Goal: Task Accomplishment & Management: Use online tool/utility

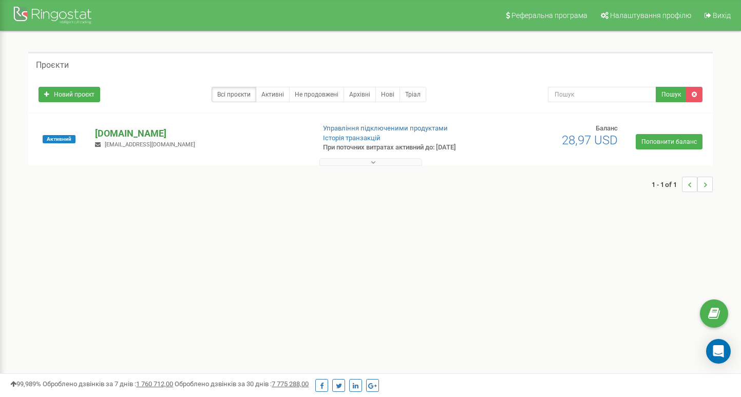
click at [132, 134] on p "[DOMAIN_NAME]" at bounding box center [200, 133] width 211 height 13
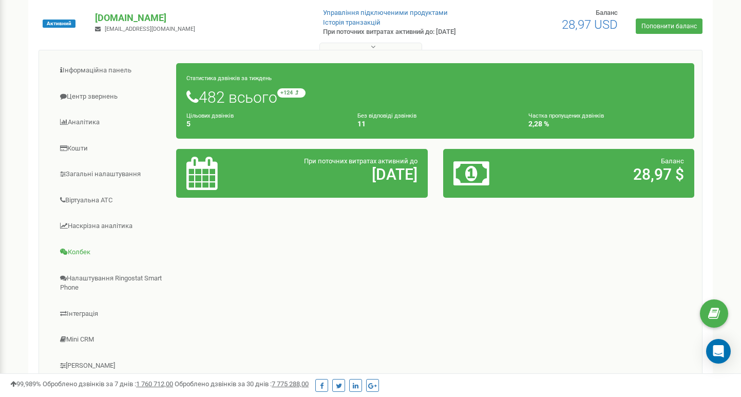
scroll to position [173, 0]
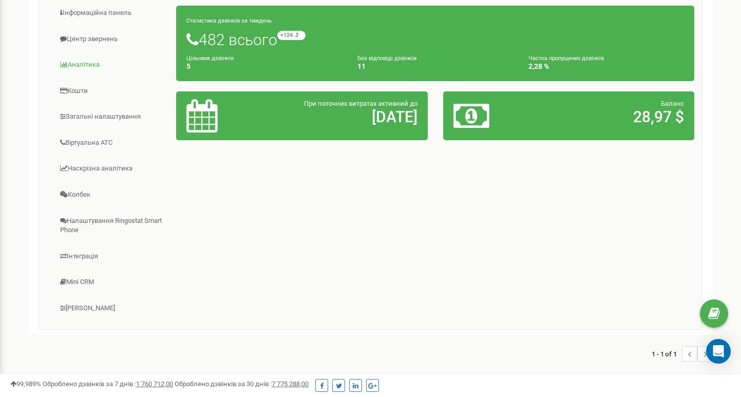
click at [84, 71] on link "Аналiтика" at bounding box center [112, 64] width 130 height 25
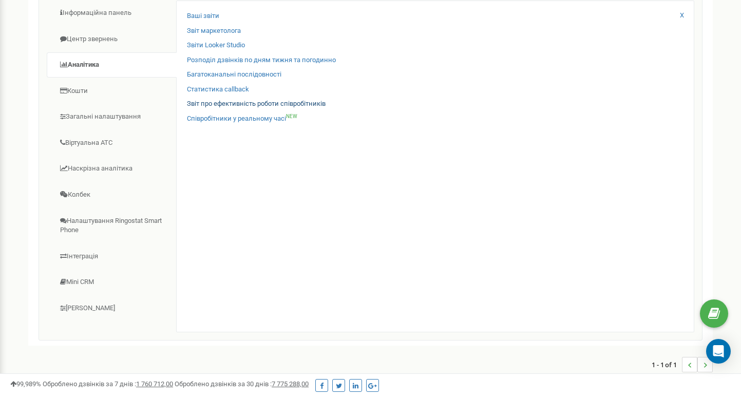
click at [256, 104] on link "Звіт про ефективність роботи співробітників" at bounding box center [256, 104] width 139 height 10
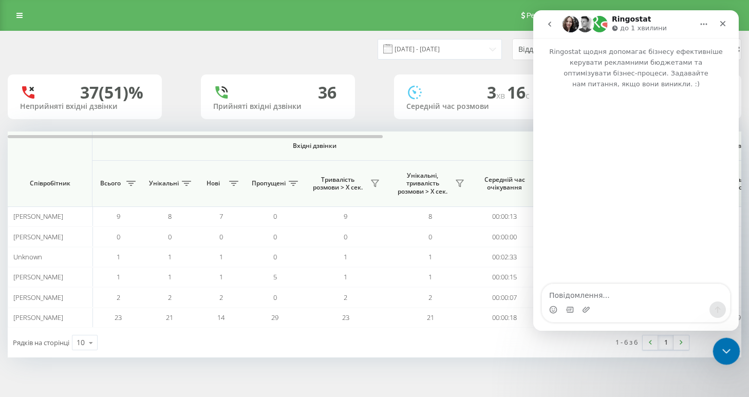
click at [729, 352] on icon "Закрити програму для спілкування Intercom" at bounding box center [725, 350] width 12 height 12
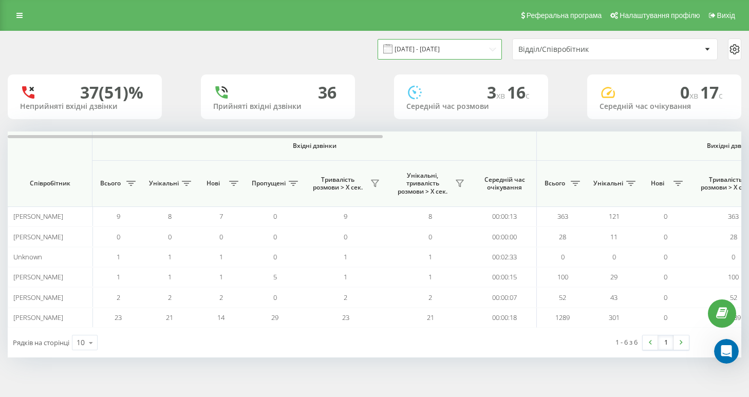
click at [423, 59] on input "[DATE] - [DATE]" at bounding box center [440, 49] width 124 height 20
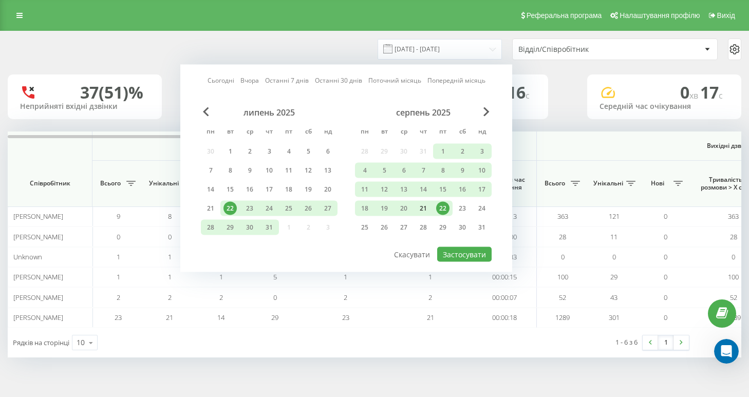
click at [419, 215] on div "21" at bounding box center [423, 208] width 13 height 13
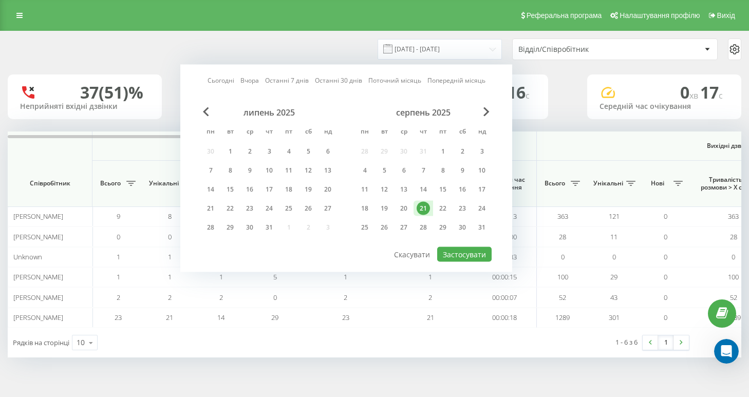
click at [419, 215] on div "21" at bounding box center [423, 208] width 13 height 13
click at [470, 262] on button "Застосувати" at bounding box center [464, 254] width 54 height 15
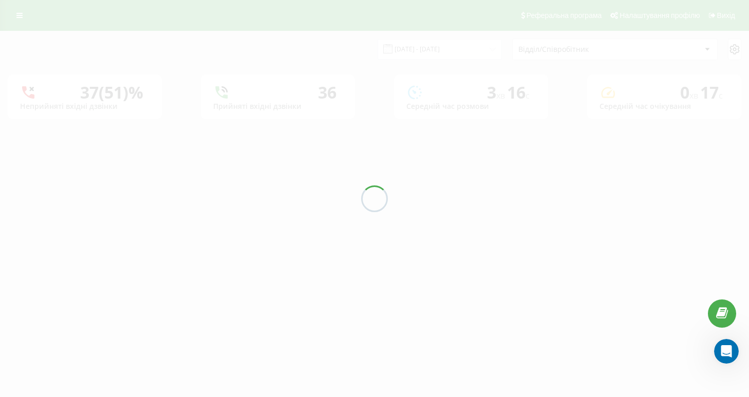
type input "[DATE] - [DATE]"
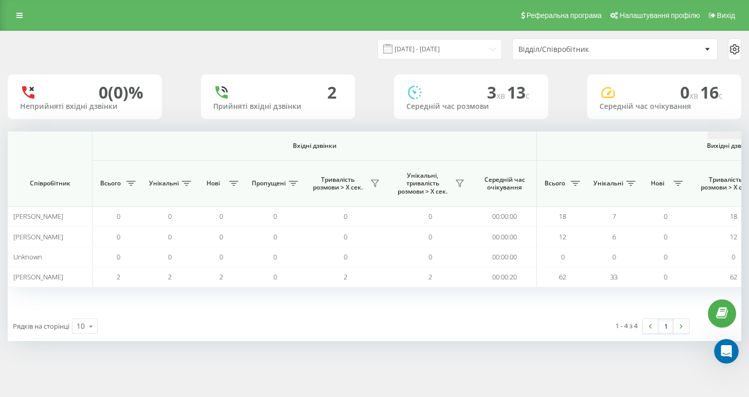
scroll to position [0, 700]
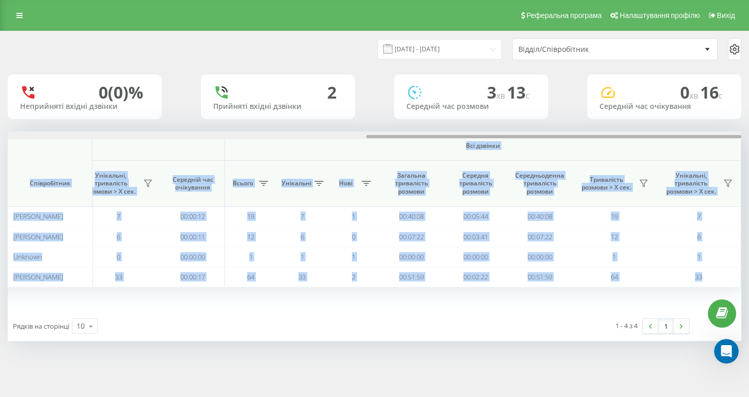
drag, startPoint x: 233, startPoint y: 134, endPoint x: 482, endPoint y: 138, distance: 249.2
click at [482, 138] on div "Вхідні дзвінки Вихідні дзвінки Всі дзвінки Співробітник Всього Унікальні Нові П…" at bounding box center [375, 222] width 734 height 180
click at [374, 134] on div at bounding box center [375, 136] width 734 height 8
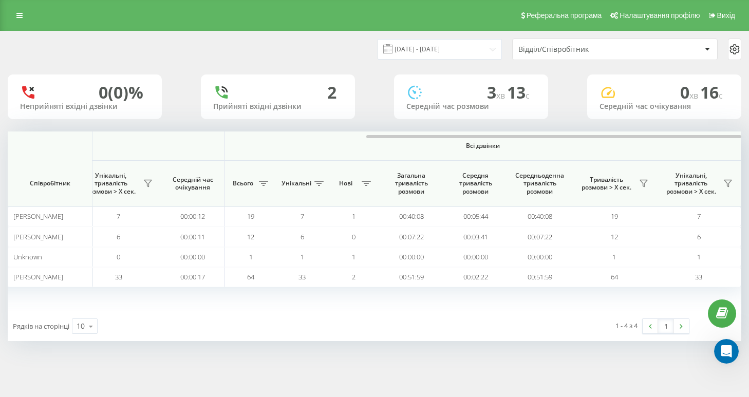
click at [443, 338] on div "1 - 4 з 4 1" at bounding box center [559, 326] width 275 height 30
click at [641, 188] on button at bounding box center [643, 183] width 15 height 16
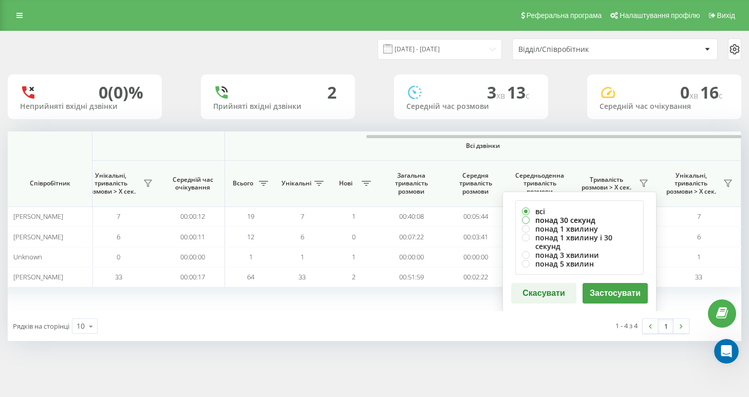
click at [588, 220] on label "понад 30 секунд" at bounding box center [579, 220] width 115 height 9
radio input "true"
click at [603, 287] on button "Застосувати" at bounding box center [615, 293] width 65 height 21
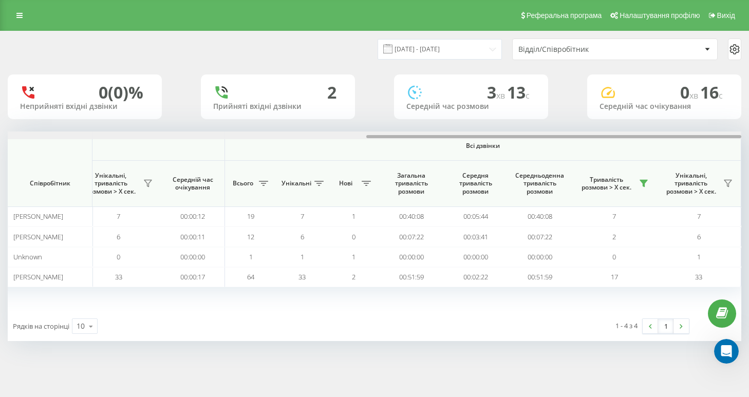
drag, startPoint x: 354, startPoint y: 136, endPoint x: 755, endPoint y: 143, distance: 400.2
click at [748, 143] on html "[DOMAIN_NAME] Проекти [DOMAIN_NAME] Дашборд Центр звернень Аналiтика Ваші звіти…" at bounding box center [374, 198] width 749 height 397
